Goal: Navigation & Orientation: Find specific page/section

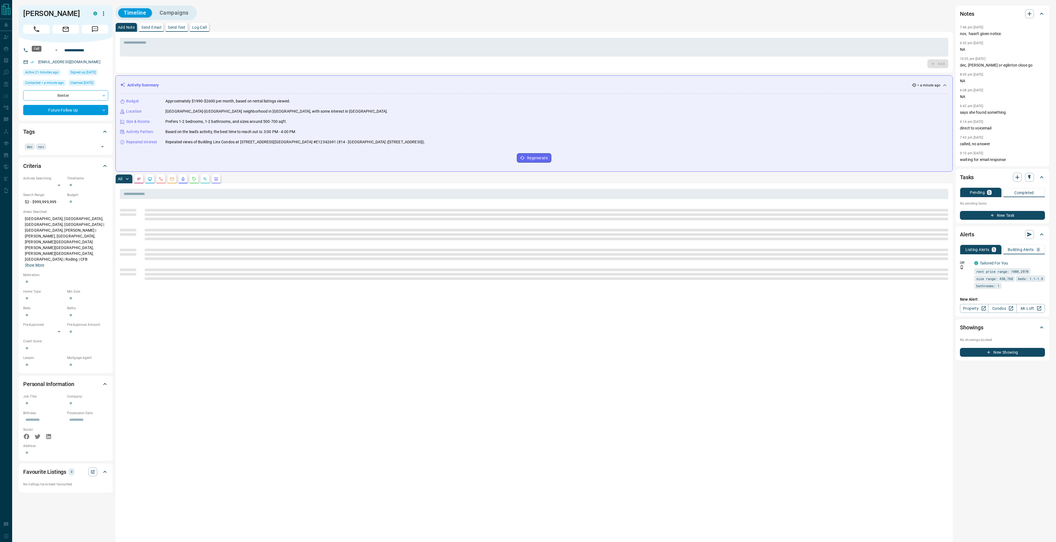
click at [43, 34] on button "Call" at bounding box center [36, 29] width 26 height 9
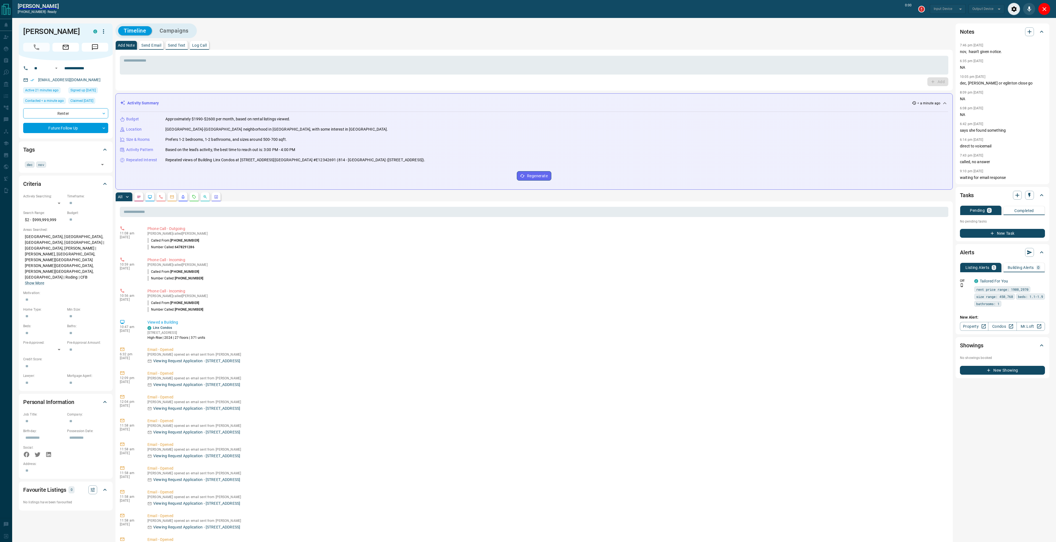
type input "*******"
click at [1043, 10] on icon "End Call" at bounding box center [1044, 9] width 7 height 7
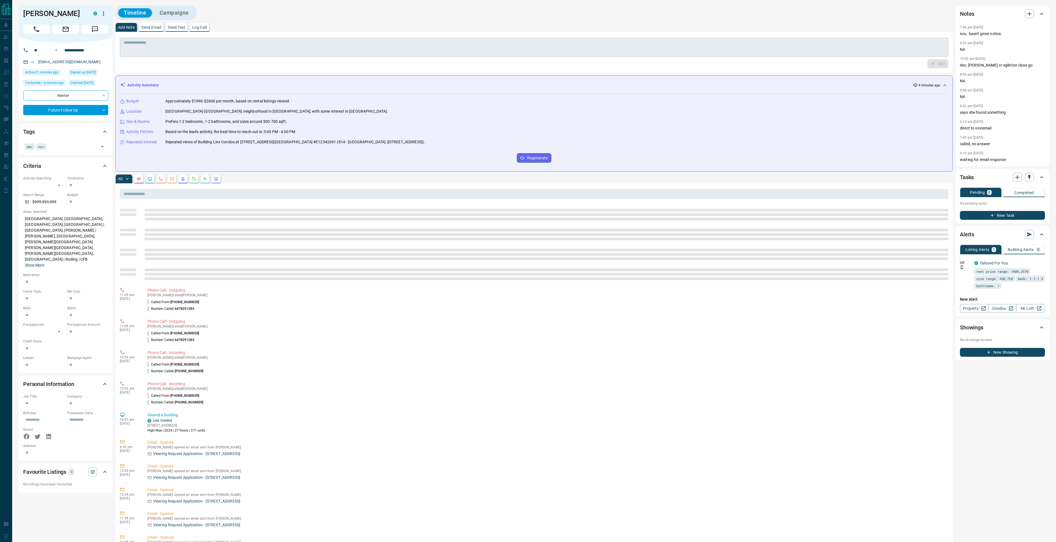
click at [244, 50] on textarea at bounding box center [534, 47] width 820 height 14
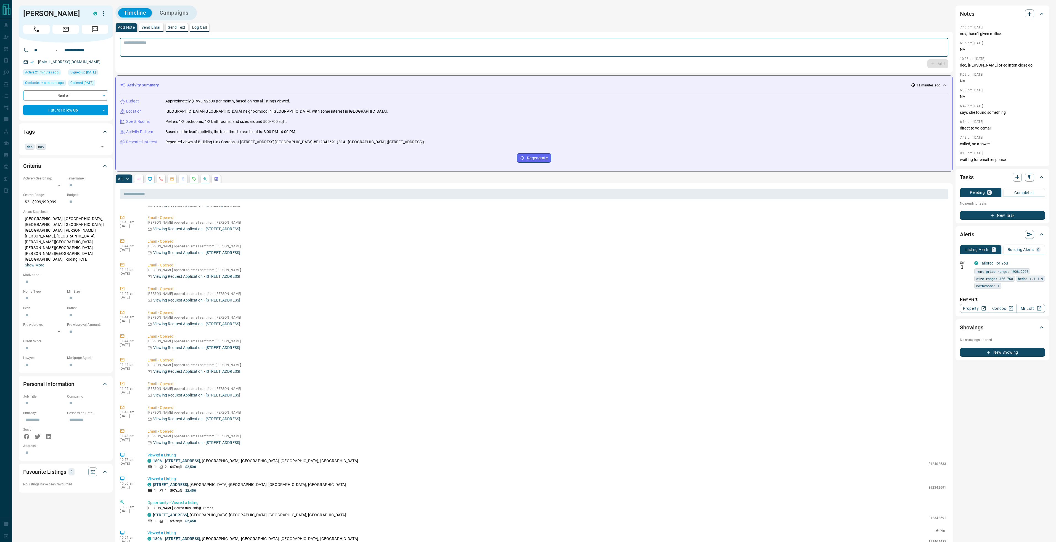
scroll to position [1297, 0]
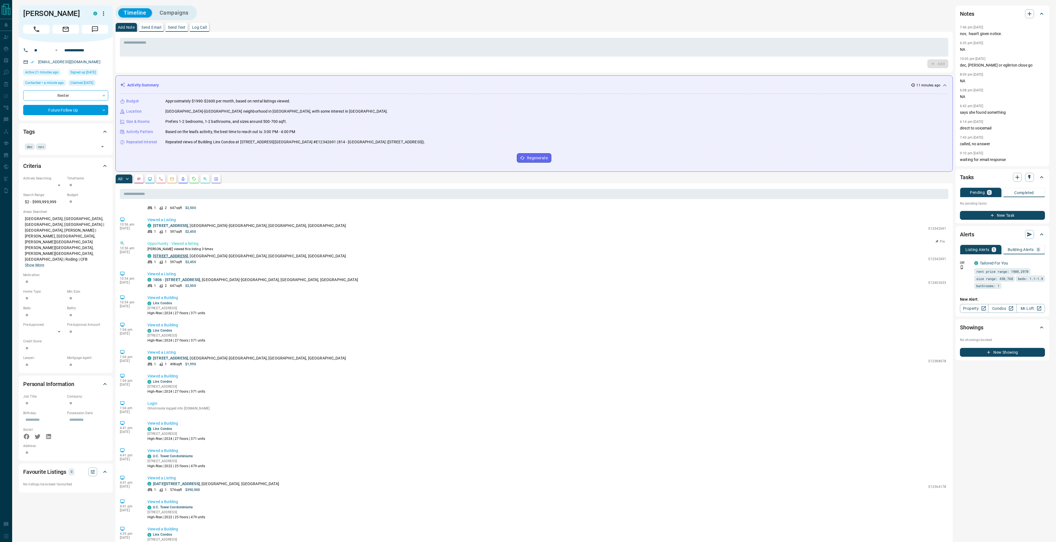
click at [183, 257] on link "[STREET_ADDRESS]" at bounding box center [170, 256] width 35 height 4
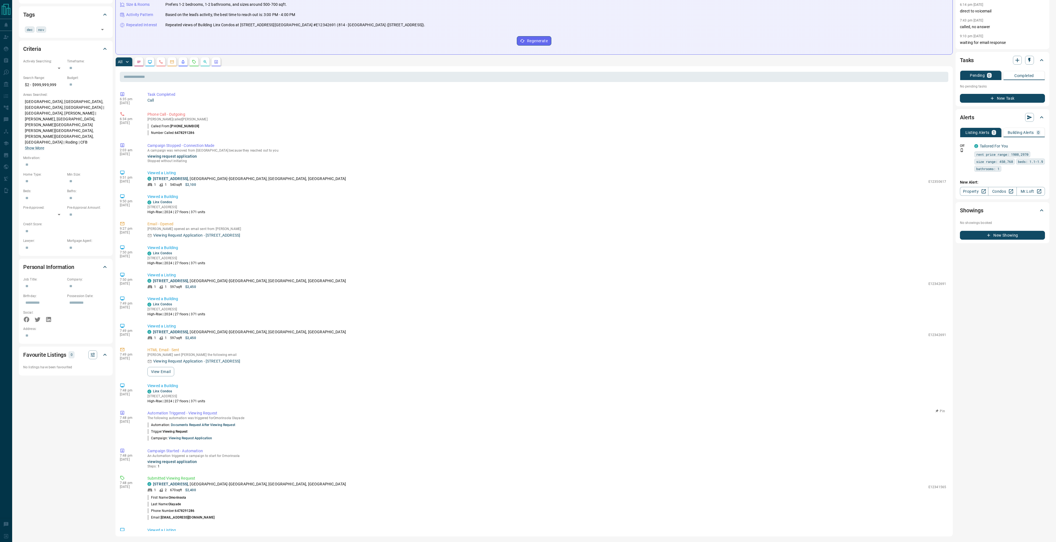
scroll to position [2134, 0]
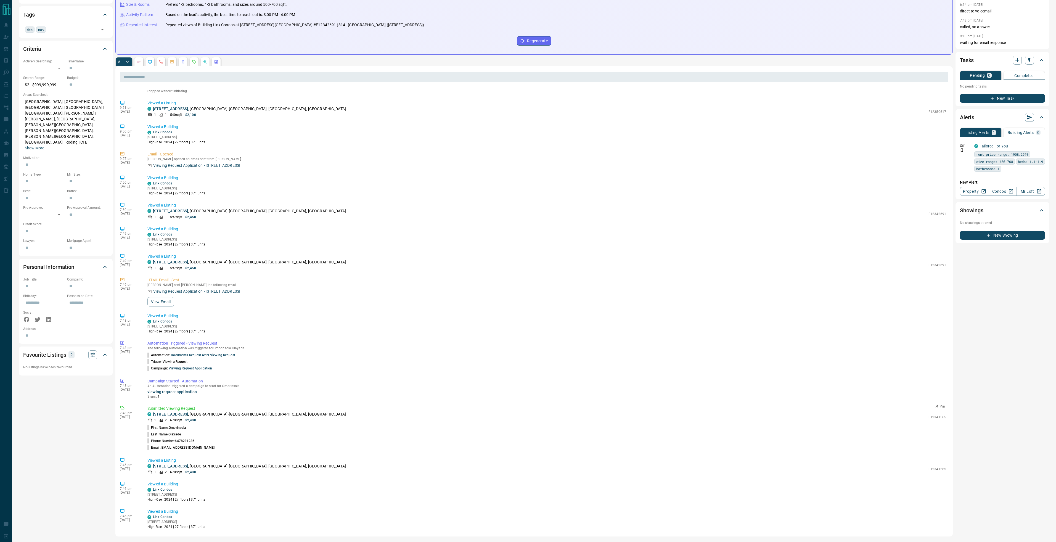
click at [180, 413] on link "[STREET_ADDRESS]" at bounding box center [170, 414] width 35 height 4
click at [184, 414] on link "[STREET_ADDRESS]" at bounding box center [170, 414] width 35 height 4
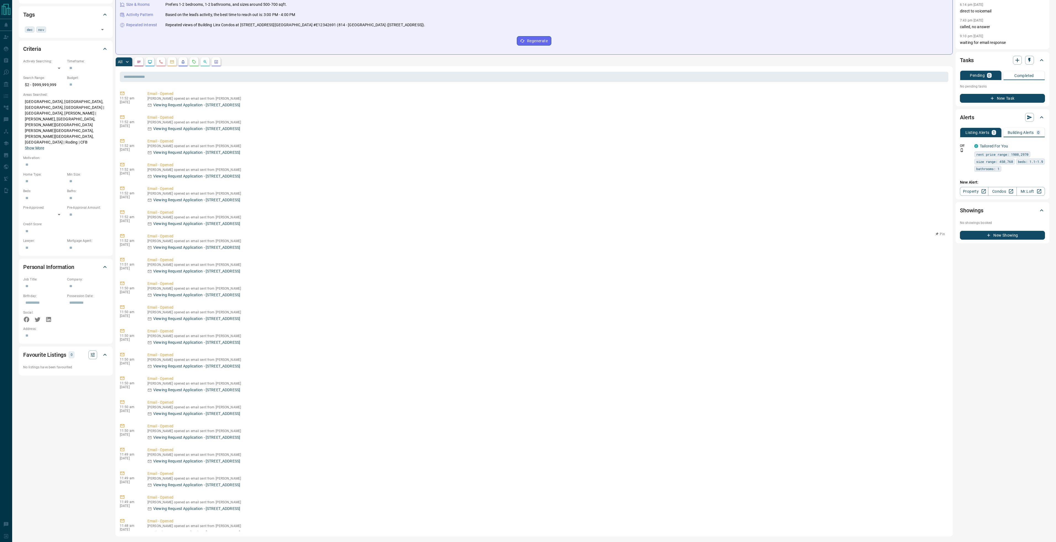
scroll to position [0, 0]
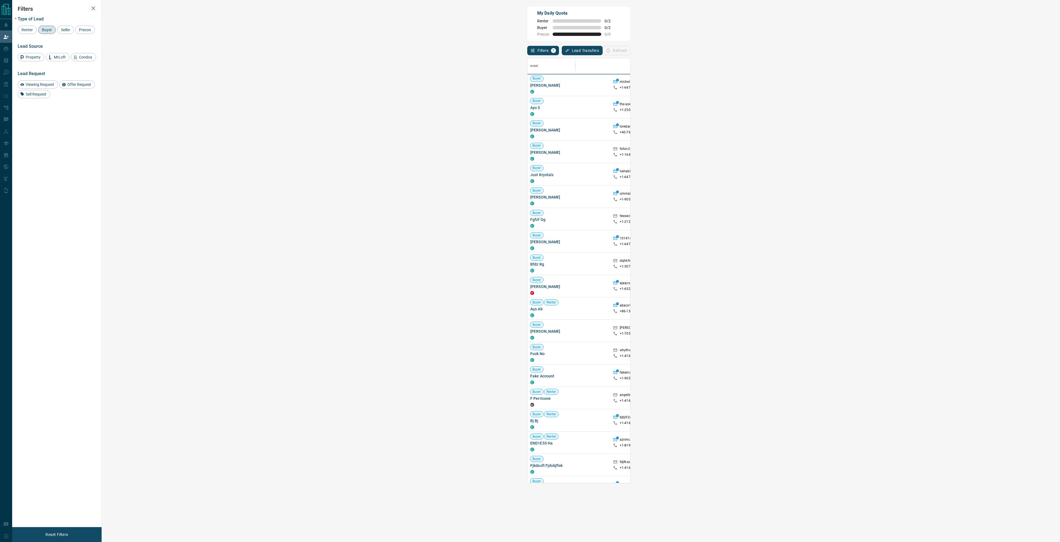
scroll to position [421, 942]
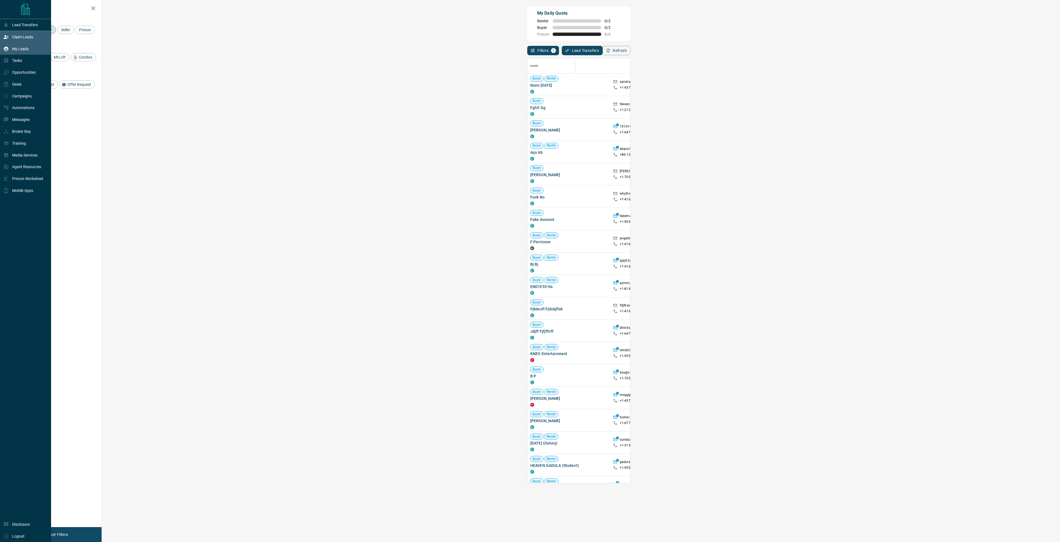
click at [10, 47] on div "My Leads" at bounding box center [15, 48] width 25 height 9
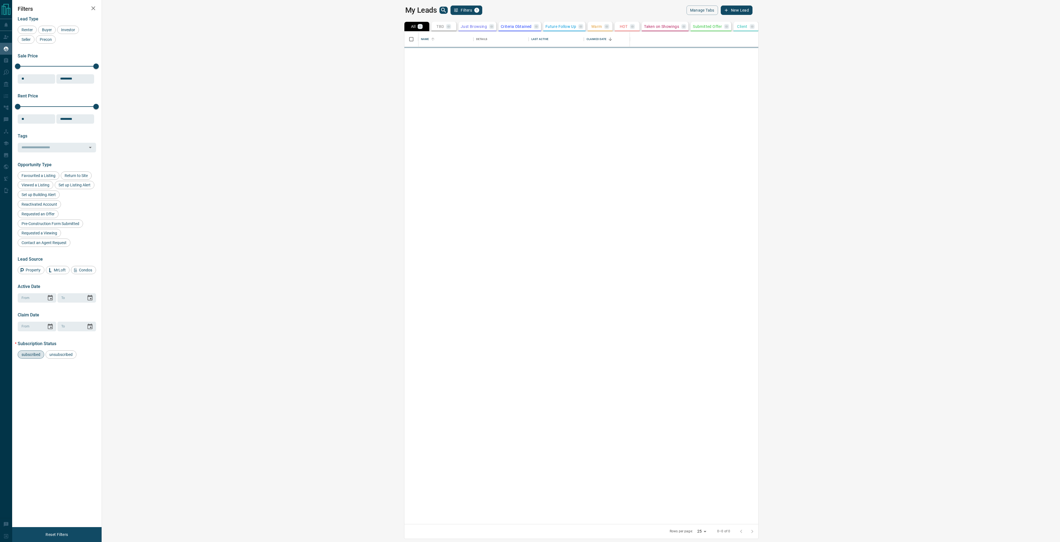
scroll to position [488, 951]
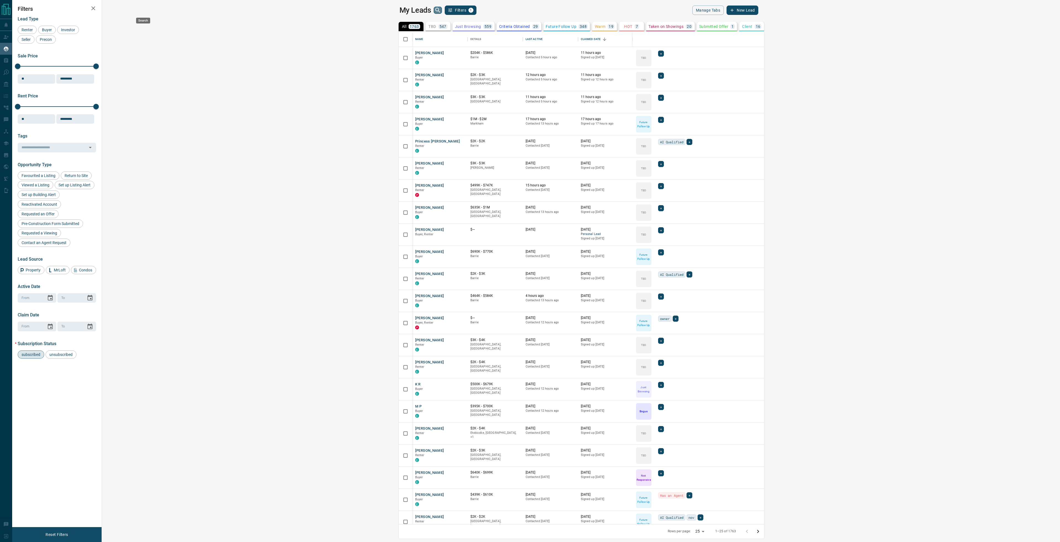
click at [434, 10] on icon "search button" at bounding box center [437, 10] width 7 height 7
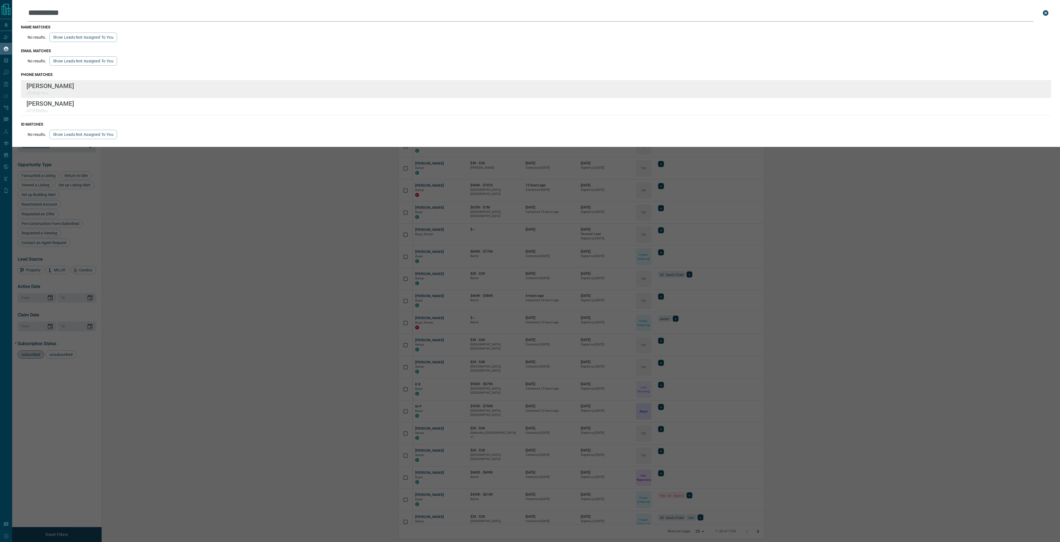
type input "**********"
click at [0, 0] on div "**********" at bounding box center [530, 267] width 1060 height 535
